Goal: Task Accomplishment & Management: Manage account settings

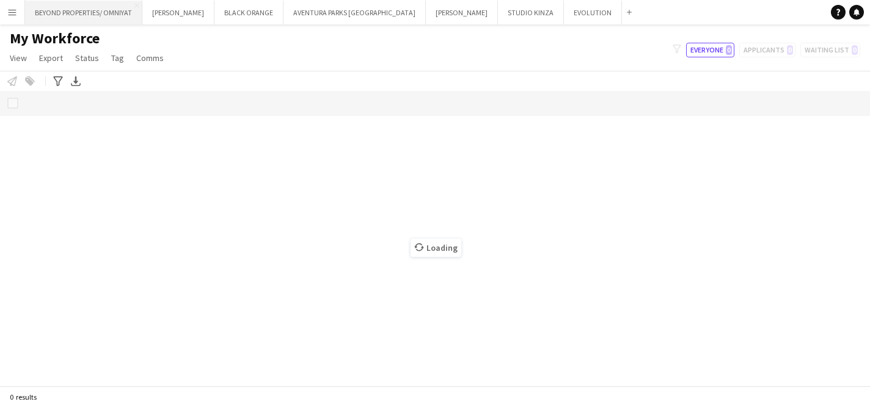
click at [91, 15] on button "BEYOND PROPERTIES/ OMNIYAT Close" at bounding box center [83, 13] width 117 height 24
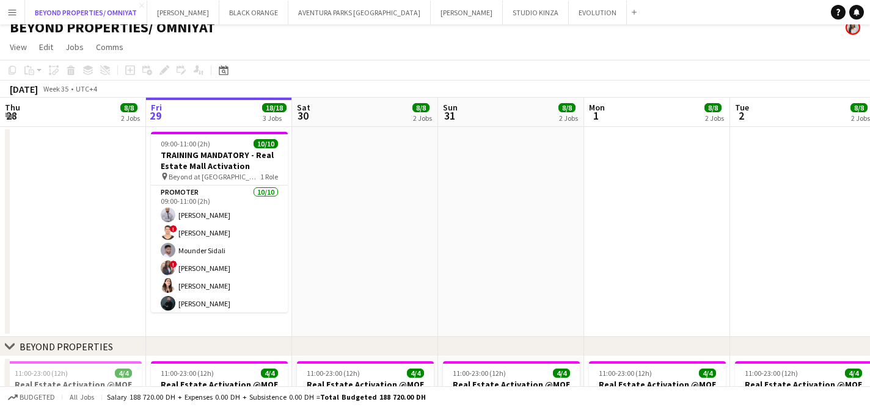
scroll to position [13, 0]
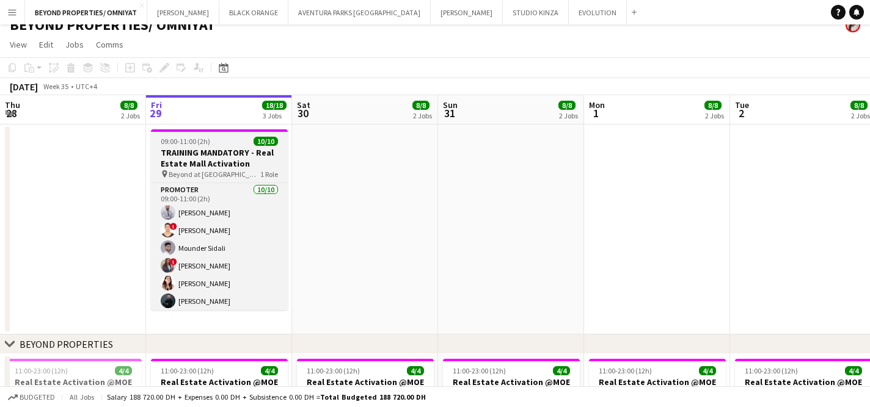
click at [215, 153] on h3 "TRAINING MANDATORY - Real Estate Mall Activation" at bounding box center [219, 158] width 137 height 22
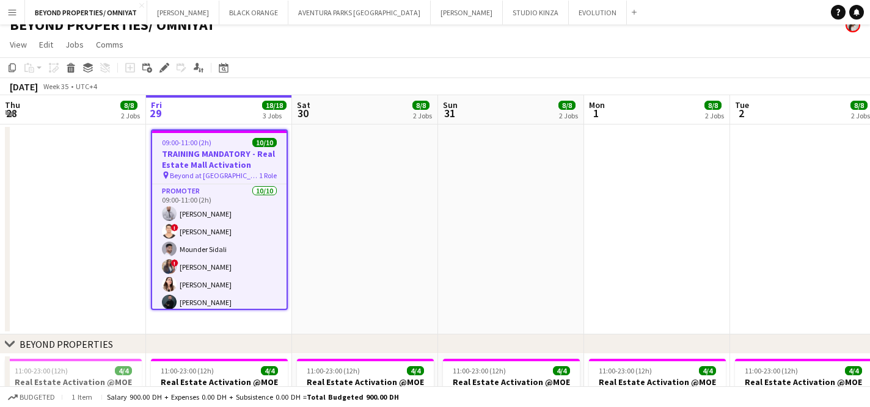
click at [167, 75] on app-toolbar "Copy Paste Paste Command V Paste with crew Command Shift V Paste linked Job [GE…" at bounding box center [435, 67] width 870 height 21
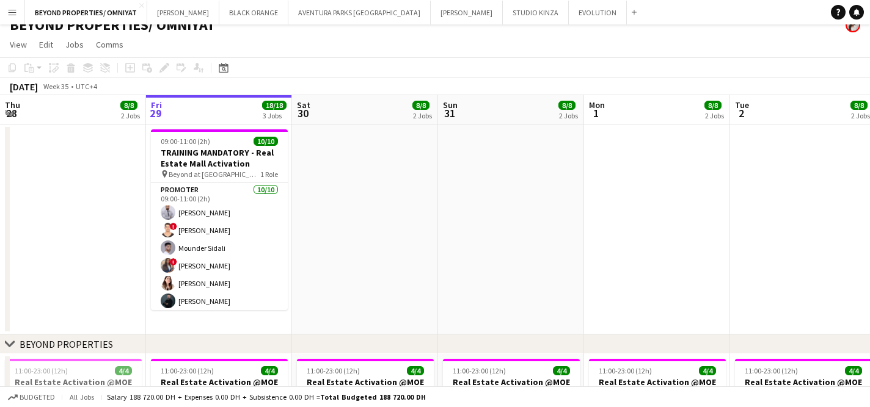
click at [187, 127] on app-date-cell "09:00-11:00 (2h) 10/10 TRAINING MANDATORY - Real Estate Mall Activation pin Bey…" at bounding box center [219, 230] width 146 height 210
click at [162, 67] on div "Add job Add linked Job Edit Edit linked Job Applicants" at bounding box center [158, 67] width 93 height 15
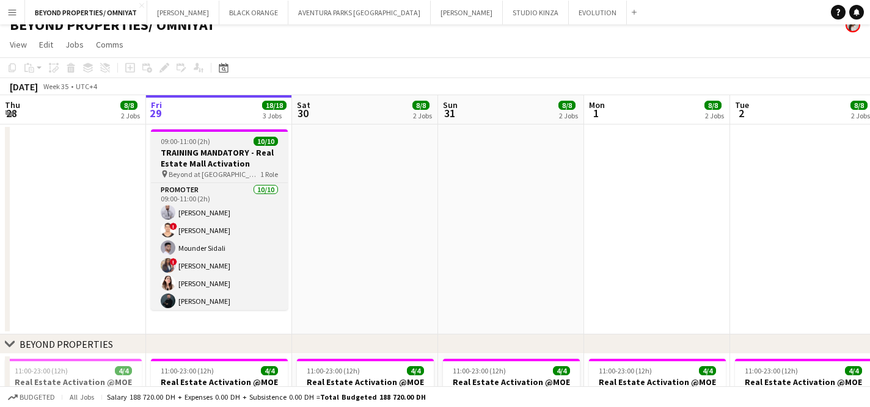
click at [180, 139] on span "09:00-11:00 (2h)" at bounding box center [185, 141] width 49 height 9
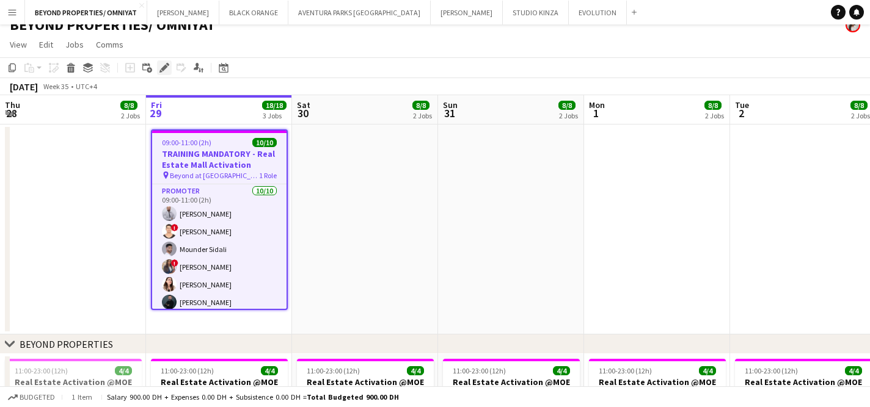
click at [162, 72] on icon "Edit" at bounding box center [164, 68] width 10 height 10
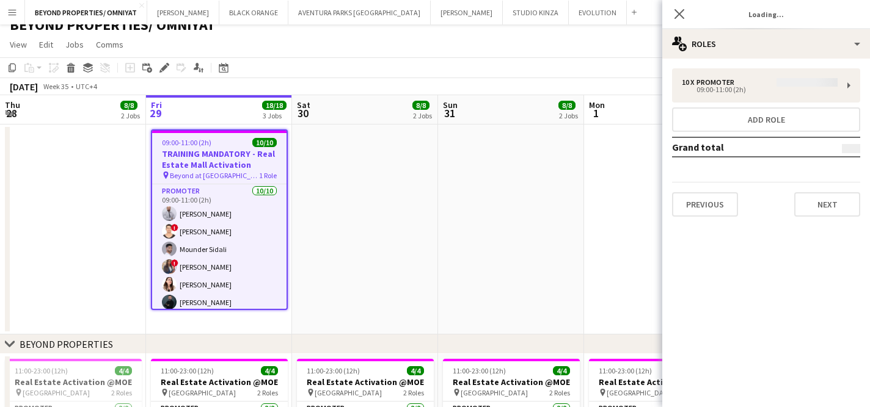
type input "**********"
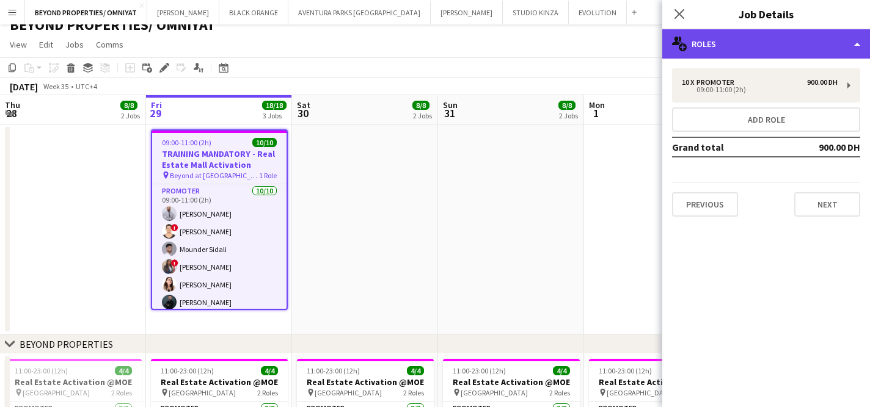
click at [731, 53] on div "multiple-users-add Roles" at bounding box center [766, 43] width 208 height 29
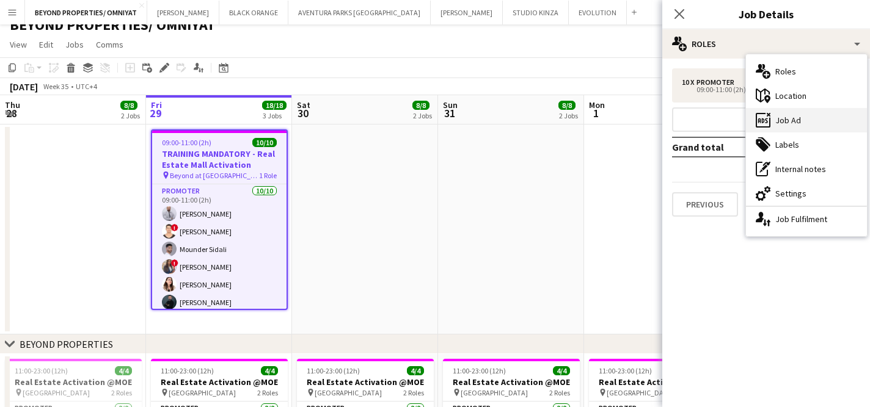
click at [778, 109] on div "ads-window Job Ad" at bounding box center [806, 120] width 121 height 24
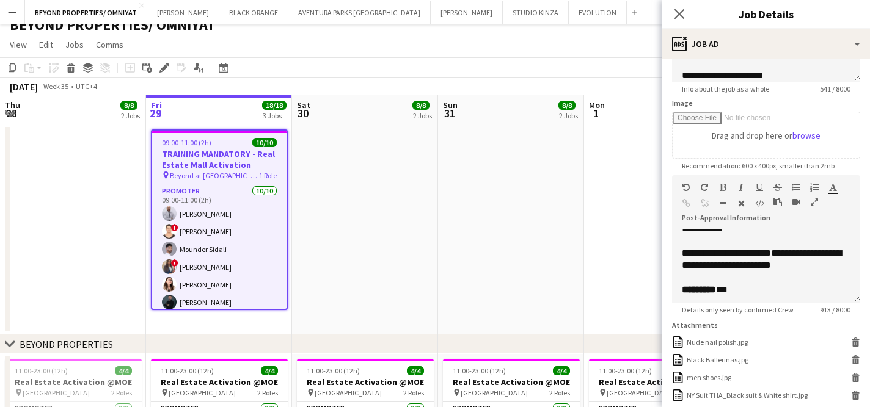
scroll to position [84, 0]
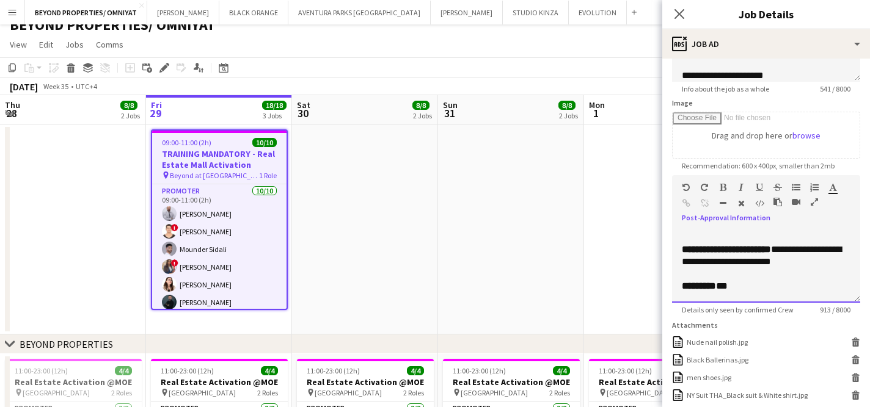
click at [818, 268] on p "**********" at bounding box center [766, 256] width 169 height 24
drag, startPoint x: 741, startPoint y: 286, endPoint x: 681, endPoint y: 288, distance: 59.9
click at [682, 280] on p "**********" at bounding box center [766, 262] width 169 height 37
click at [721, 183] on icon "button" at bounding box center [722, 187] width 7 height 9
click at [787, 280] on p "**********" at bounding box center [766, 262] width 169 height 37
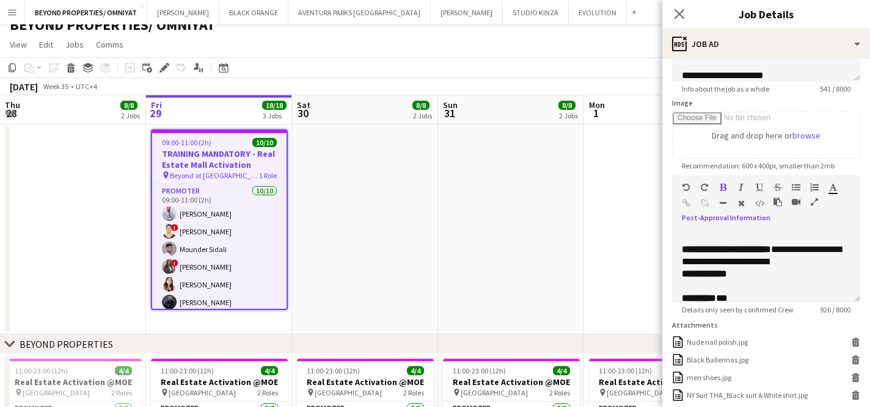
click at [650, 220] on app-date-cell at bounding box center [657, 230] width 146 height 210
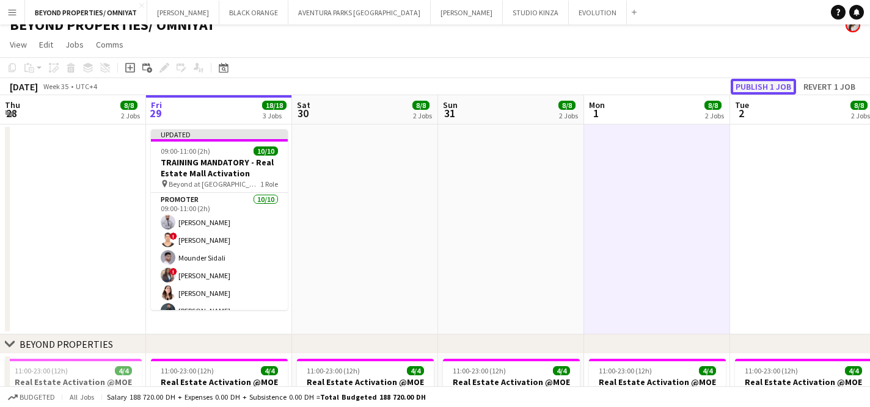
click at [759, 85] on button "Publish 1 job" at bounding box center [762, 87] width 65 height 16
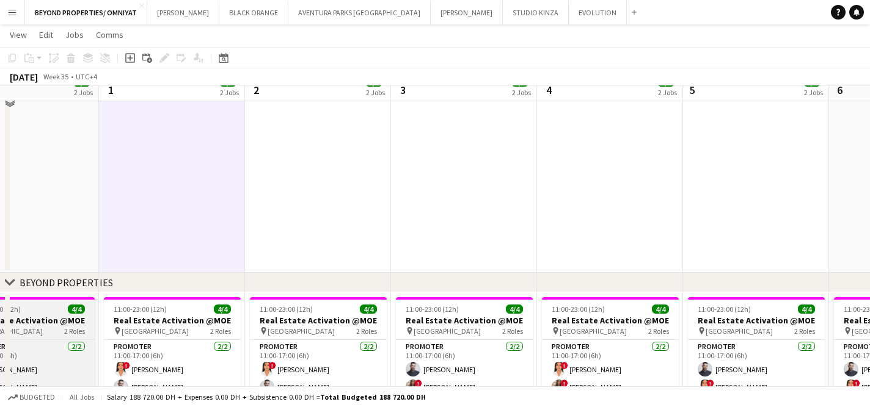
scroll to position [0, 0]
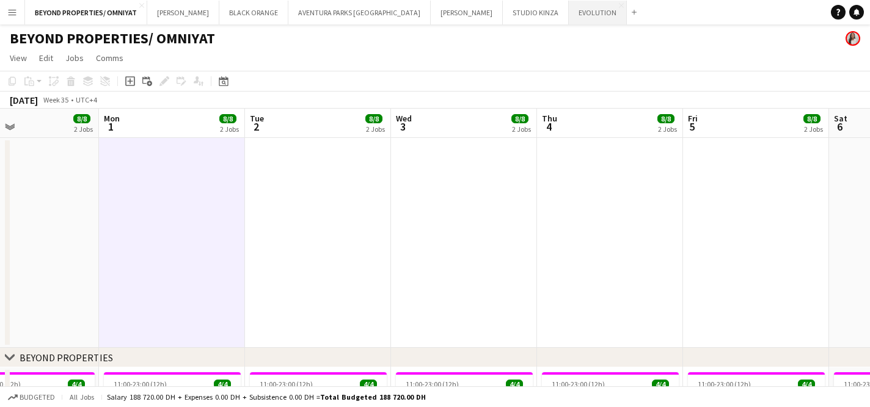
click at [569, 12] on button "EVOLUTION Close" at bounding box center [598, 13] width 58 height 24
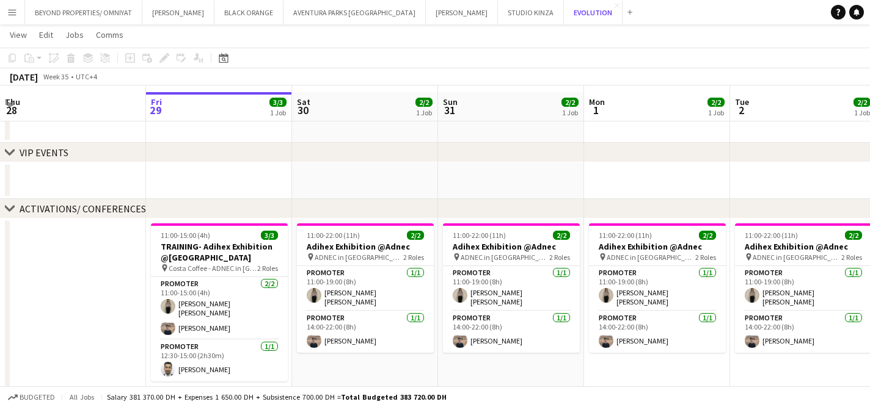
scroll to position [47, 0]
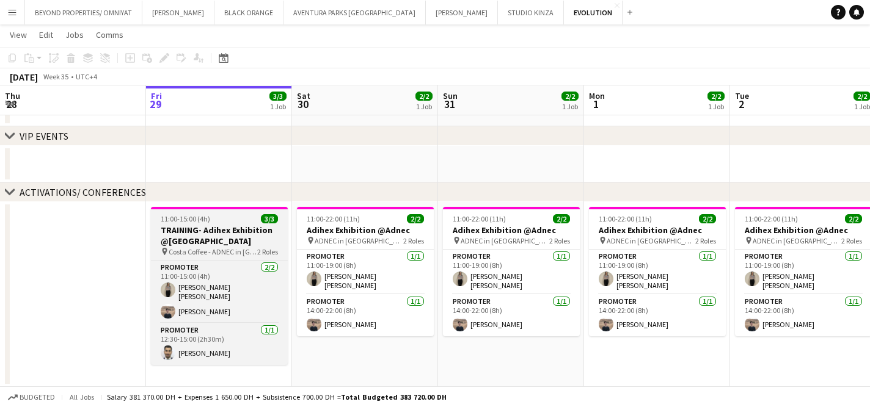
click at [204, 222] on span "11:00-15:00 (4h)" at bounding box center [185, 218] width 49 height 9
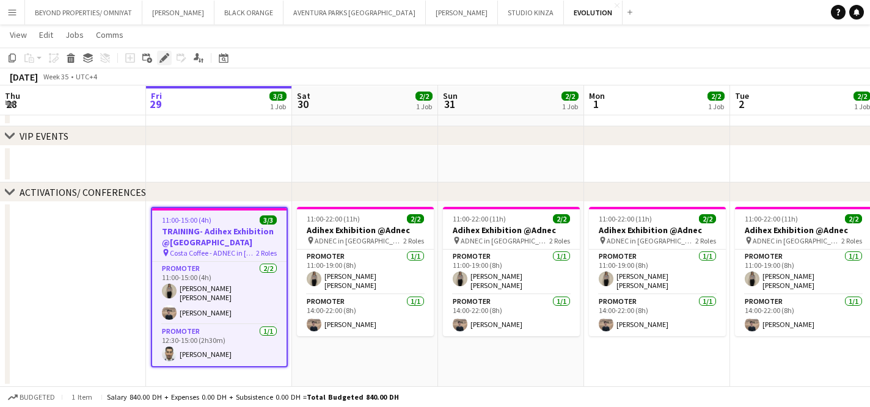
click at [162, 62] on icon "Edit" at bounding box center [164, 58] width 10 height 10
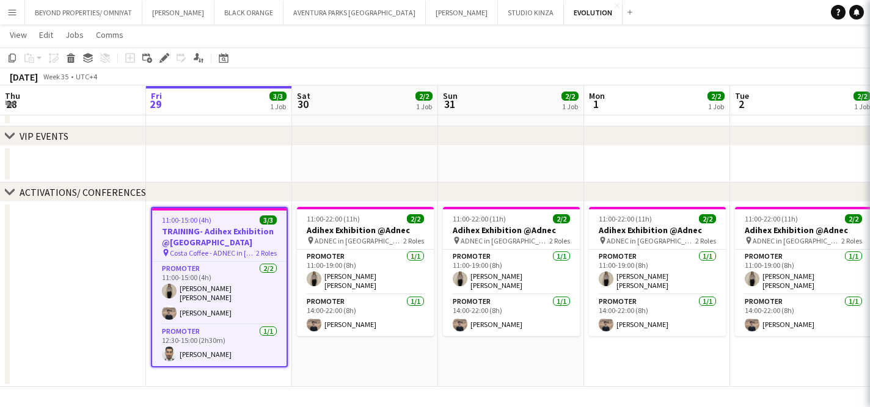
type input "**********"
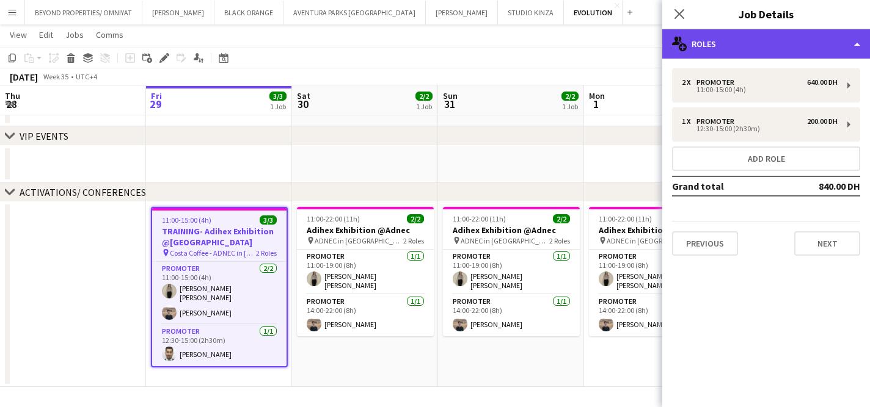
click at [718, 46] on div "multiple-users-add Roles" at bounding box center [766, 43] width 208 height 29
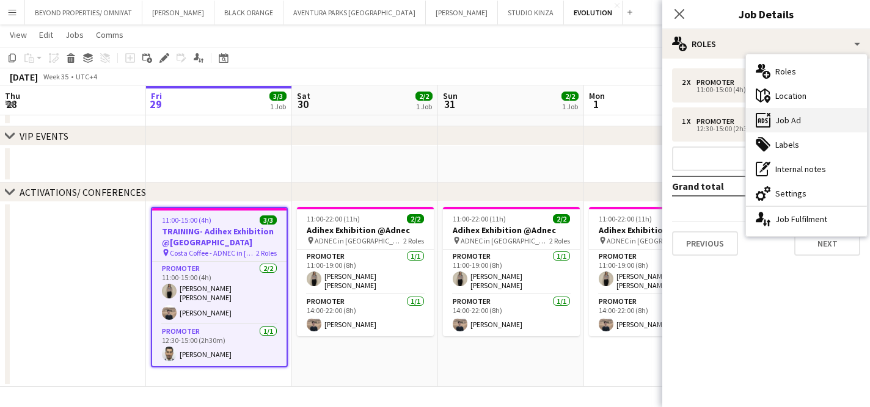
click at [788, 118] on div "ads-window Job Ad" at bounding box center [806, 120] width 121 height 24
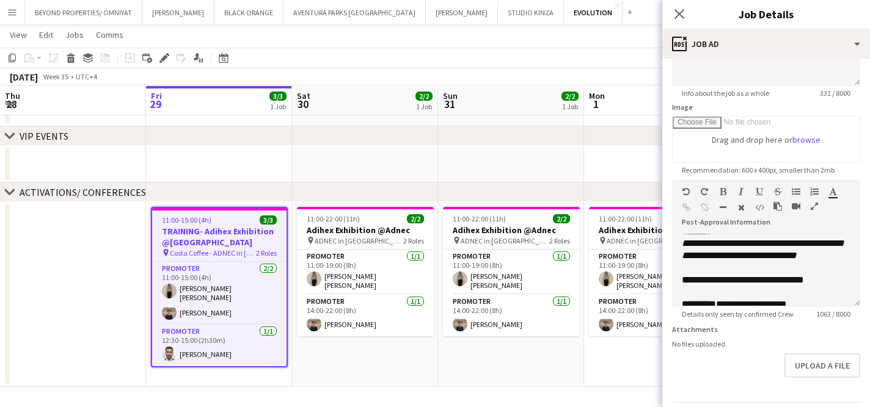
scroll to position [576, 0]
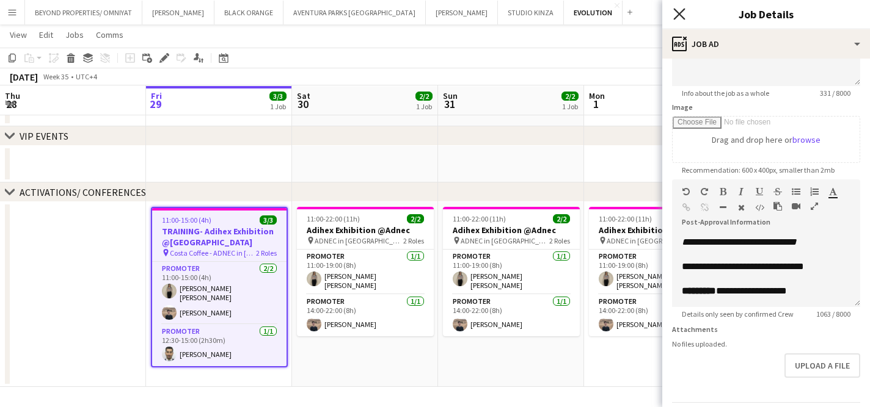
click at [682, 13] on icon "Close pop-in" at bounding box center [679, 14] width 12 height 12
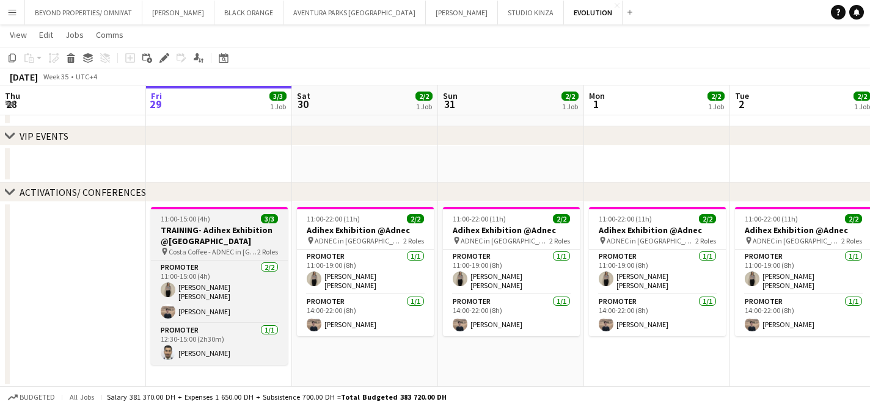
scroll to position [0, 291]
click at [210, 223] on app-job-card "11:00-15:00 (4h) 3/3 TRAINING- Adihex Exhibition @Adnec pin Costa Coffee - ADNE…" at bounding box center [219, 286] width 137 height 158
